Goal: Task Accomplishment & Management: Complete application form

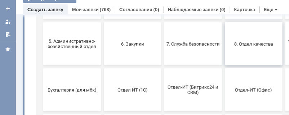
scroll to position [144, 0]
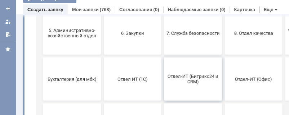
click at [192, 79] on span "Отдел-ИТ (Битрикс24 и CRM)" at bounding box center [192, 79] width 53 height 11
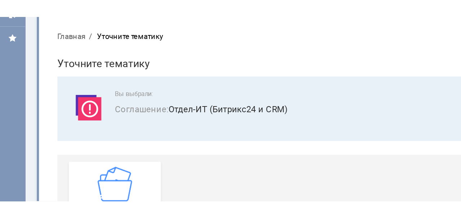
scroll to position [0, 0]
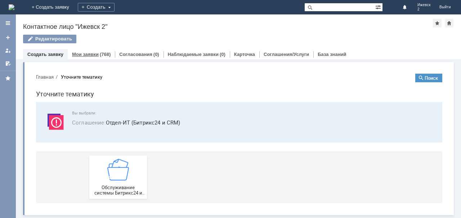
click at [84, 53] on link "Мои заявки" at bounding box center [85, 54] width 27 height 5
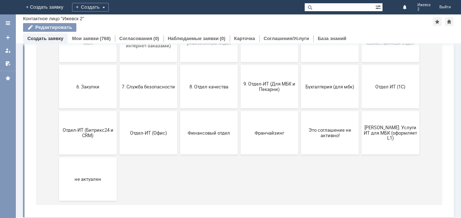
scroll to position [122, 0]
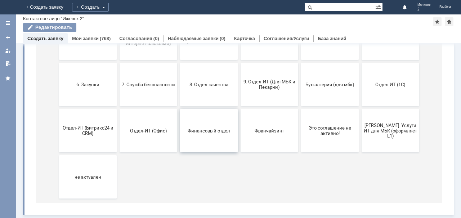
click at [190, 130] on span "Финансовый отдел" at bounding box center [208, 130] width 53 height 5
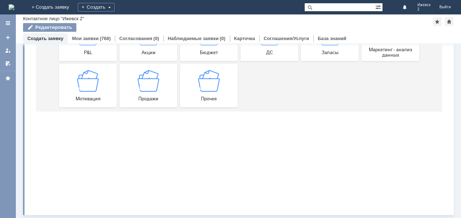
scroll to position [0, 0]
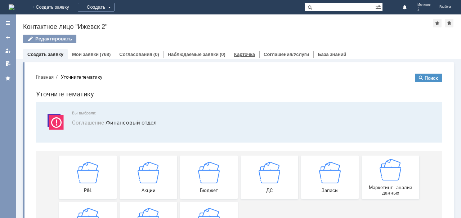
click at [234, 54] on link "Карточка" at bounding box center [244, 54] width 21 height 5
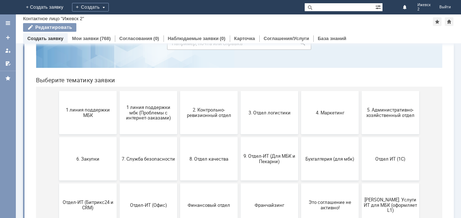
scroll to position [72, 0]
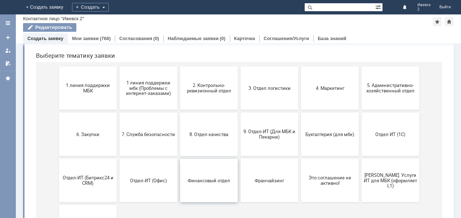
click at [201, 178] on span "Финансовый отдел" at bounding box center [208, 179] width 53 height 5
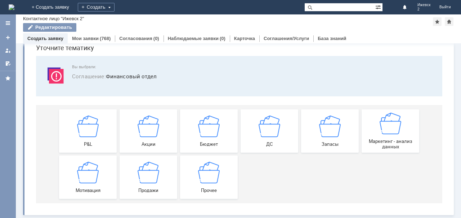
scroll to position [30, 0]
click at [201, 178] on img at bounding box center [209, 172] width 22 height 22
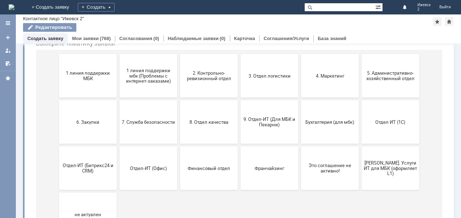
scroll to position [102, 0]
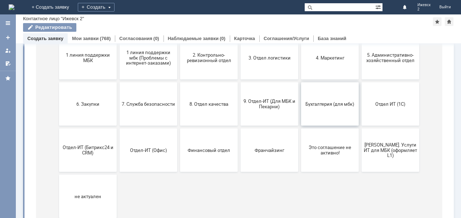
click at [332, 102] on span "Бухгалтерия (для мбк)" at bounding box center [329, 103] width 53 height 5
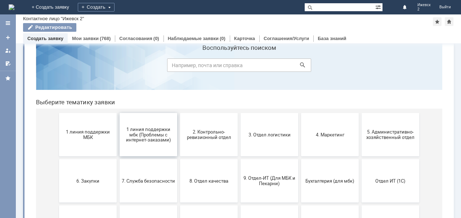
scroll to position [36, 0]
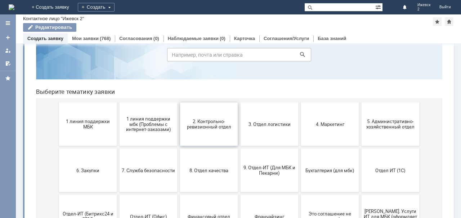
click at [199, 124] on span "2. Контрольно-ревизионный отдел" at bounding box center [208, 124] width 53 height 11
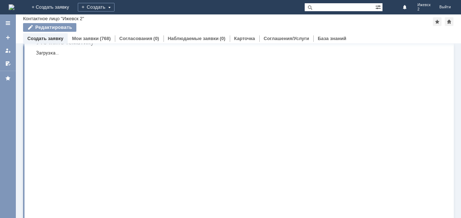
scroll to position [0, 0]
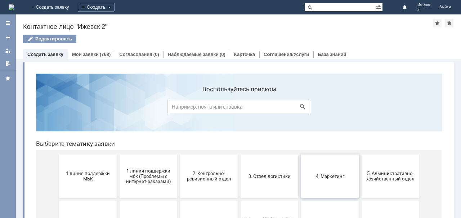
click at [324, 175] on span "4. Маркетинг" at bounding box center [329, 175] width 53 height 5
click at [79, 177] on span "1 линия поддержки МБК" at bounding box center [87, 175] width 53 height 11
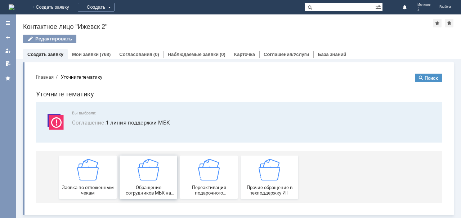
click at [146, 188] on span "Обращение сотрудников МБК на недоступность тех. поддержки" at bounding box center [148, 189] width 53 height 11
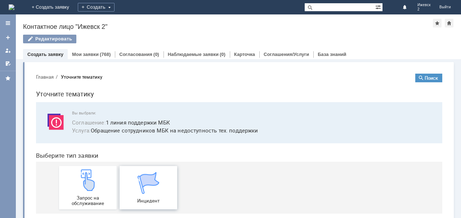
click at [143, 189] on img at bounding box center [149, 183] width 22 height 22
click at [136, 52] on link "Согласования" at bounding box center [135, 54] width 33 height 5
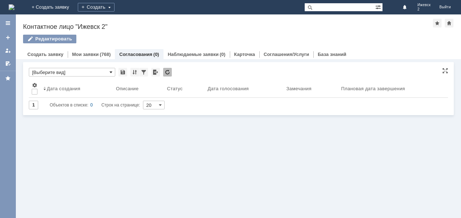
click at [111, 71] on span at bounding box center [111, 72] width 3 height 6
click at [102, 148] on div "Витрина услуг Голосования * Результаты поиска: Изменить Сбросить Сортировать по…" at bounding box center [238, 138] width 445 height 159
type input "[Выберите вид]"
click at [111, 70] on span at bounding box center [111, 72] width 3 height 6
click at [213, 167] on div "Витрина услуг Голосования * Результаты поиска: Изменить Сбросить Сортировать по…" at bounding box center [238, 138] width 445 height 159
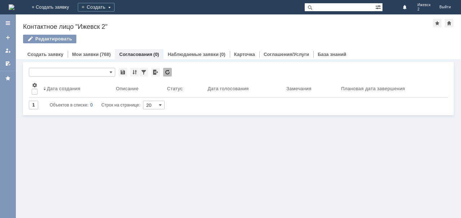
type input "[Выберите вид]"
click at [161, 104] on span at bounding box center [160, 105] width 3 height 6
click at [191, 142] on div "Витрина услуг Голосования * [Выберите вид] Результаты поиска: Изменить Сбросить…" at bounding box center [238, 138] width 445 height 159
type input "20"
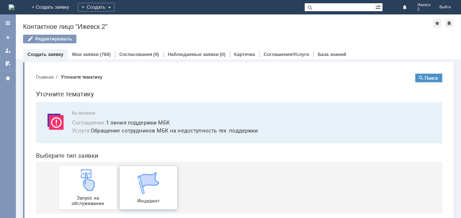
click at [138, 192] on img at bounding box center [149, 183] width 22 height 22
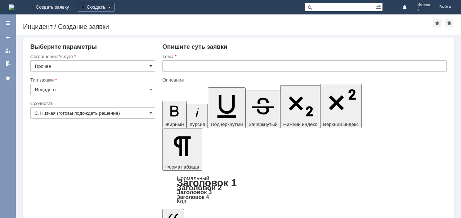
click at [150, 64] on span at bounding box center [151, 66] width 3 height 6
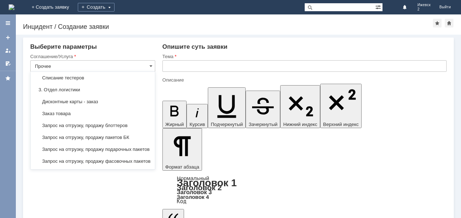
scroll to position [144, 0]
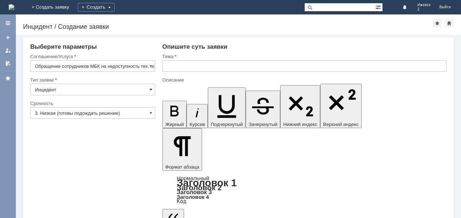
click at [150, 88] on span at bounding box center [151, 89] width 3 height 6
click at [150, 64] on span at bounding box center [151, 66] width 3 height 6
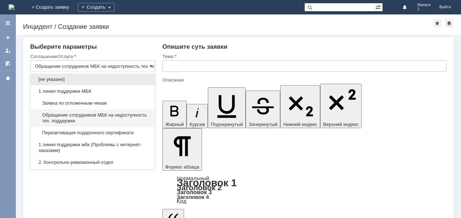
type input "Инцидент"
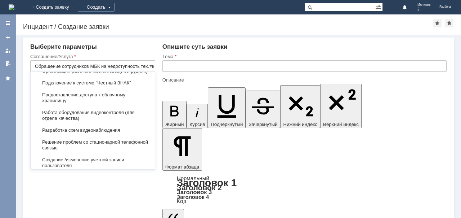
scroll to position [1401, 0]
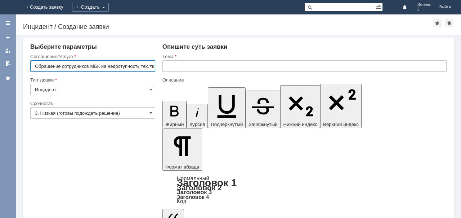
scroll to position [0, 22]
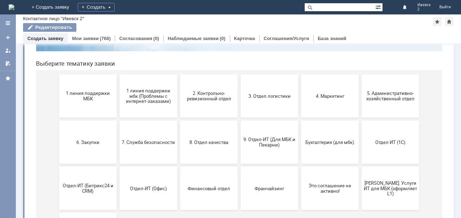
scroll to position [72, 0]
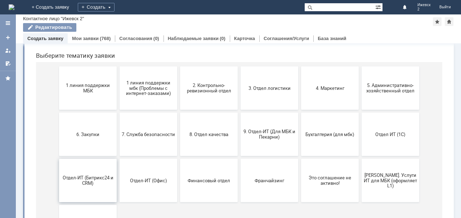
click at [94, 175] on span "Отдел-ИТ (Битрикс24 и CRM)" at bounding box center [87, 180] width 53 height 11
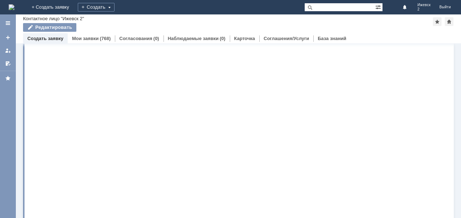
scroll to position [0, 0]
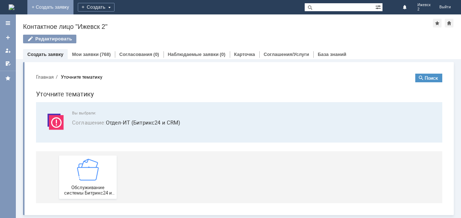
click at [73, 8] on link "+ Создать заявку" at bounding box center [50, 7] width 46 height 14
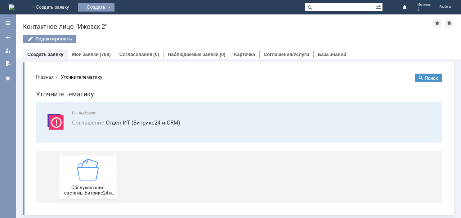
click at [115, 7] on div "Создать" at bounding box center [96, 7] width 37 height 9
click at [134, 18] on link "Заявка" at bounding box center [106, 21] width 55 height 9
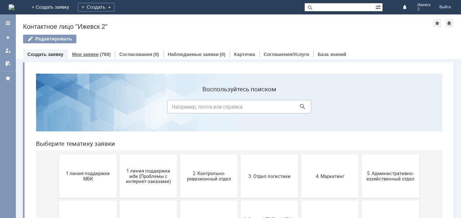
click at [86, 53] on link "Мои заявки" at bounding box center [85, 54] width 27 height 5
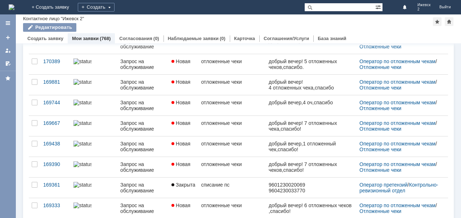
scroll to position [294, 0]
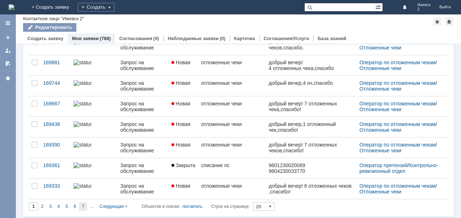
click at [84, 205] on span "7" at bounding box center [83, 206] width 3 height 5
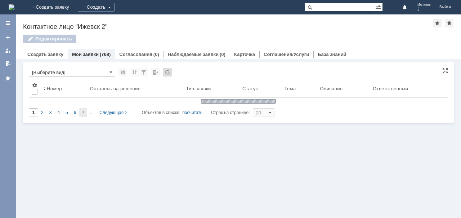
type input "7"
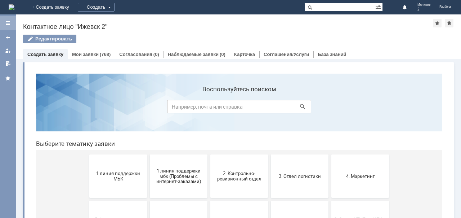
click at [9, 22] on div at bounding box center [8, 23] width 6 height 6
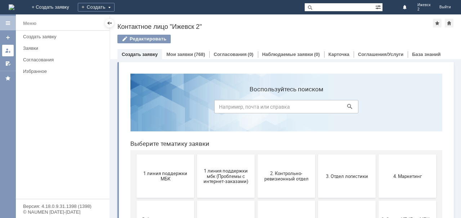
click at [8, 49] on div at bounding box center [8, 51] width 6 height 6
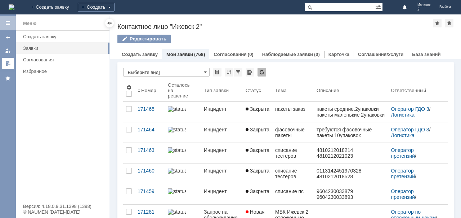
click at [7, 64] on div at bounding box center [8, 64] width 6 height 6
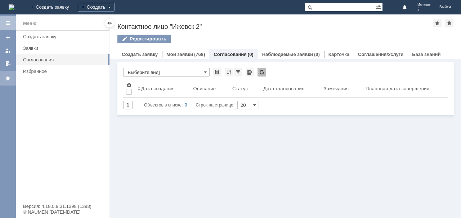
click at [8, 77] on div at bounding box center [8, 78] width 6 height 6
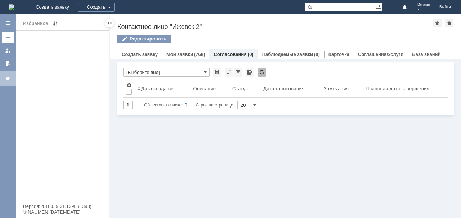
click at [11, 37] on link at bounding box center [8, 38] width 12 height 12
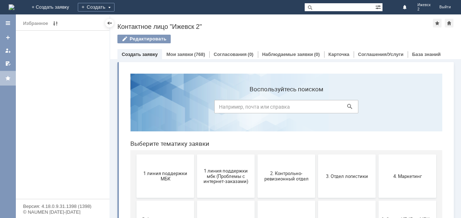
click at [237, 105] on input at bounding box center [286, 106] width 144 height 13
type input "написать заявление на увольнение"
click button at bounding box center [350, 106] width 10 height 10
click at [134, 53] on link "Создать заявку" at bounding box center [140, 54] width 36 height 5
click at [115, 6] on div "Создать" at bounding box center [96, 7] width 37 height 9
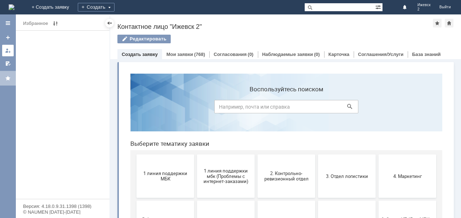
click at [8, 52] on div at bounding box center [8, 51] width 6 height 6
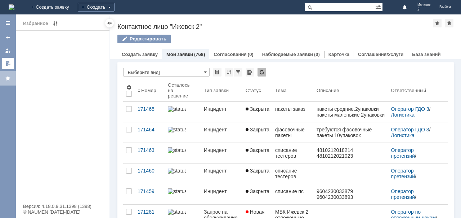
click at [5, 63] on div at bounding box center [8, 64] width 6 height 6
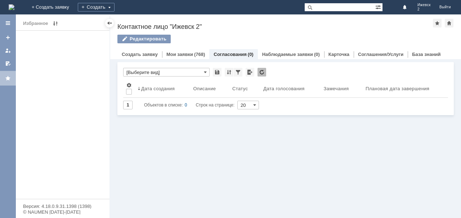
click at [10, 76] on div at bounding box center [8, 78] width 6 height 6
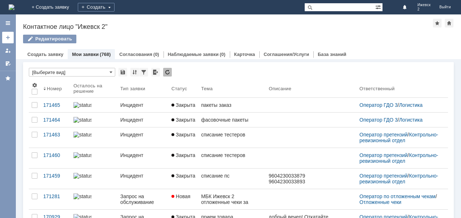
click at [10, 34] on link at bounding box center [8, 38] width 12 height 12
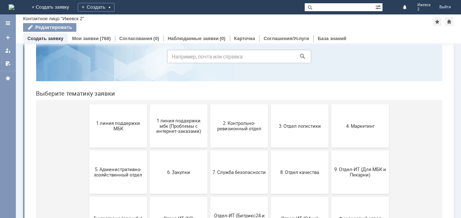
scroll to position [72, 0]
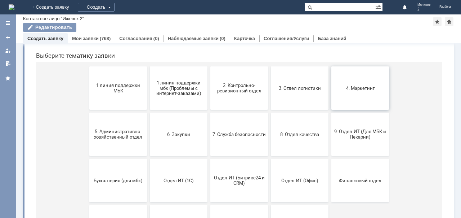
click at [343, 88] on span "4. Маркетинг" at bounding box center [360, 87] width 53 height 5
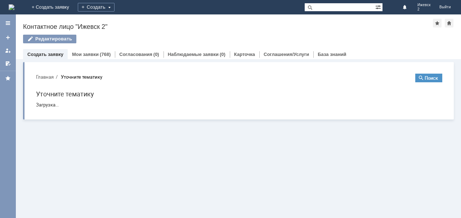
scroll to position [0, 0]
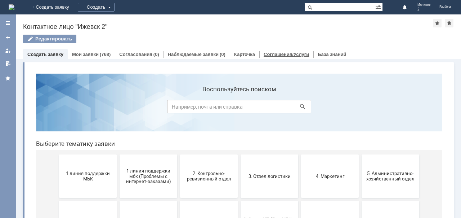
click at [283, 53] on link "Соглашения/Услуги" at bounding box center [286, 54] width 45 height 5
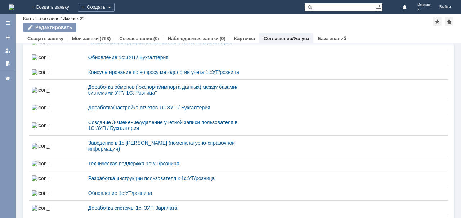
scroll to position [685, 0]
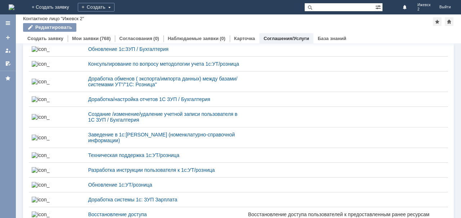
click at [146, 22] on div "Техническая поддержка 1С ЗУП / Бухгалтерия" at bounding box center [165, 20] width 154 height 6
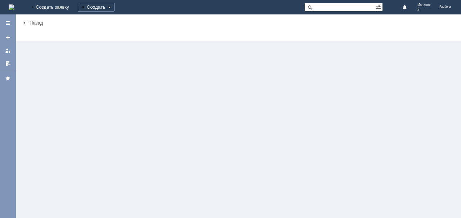
click at [146, 83] on div "Назад | slmService$2829242 Общие сведения" at bounding box center [238, 115] width 445 height 203
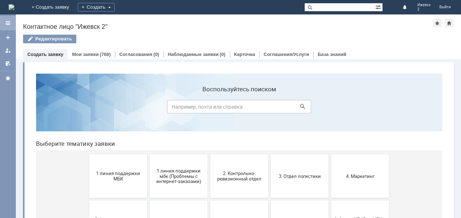
click at [7, 21] on div at bounding box center [8, 23] width 6 height 6
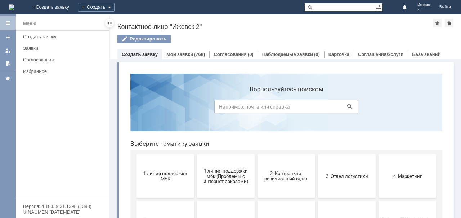
click at [294, 80] on section "Воспользуйтесь поиском" at bounding box center [286, 102] width 312 height 58
click at [7, 35] on div at bounding box center [8, 38] width 6 height 6
click at [7, 50] on div at bounding box center [8, 51] width 6 height 6
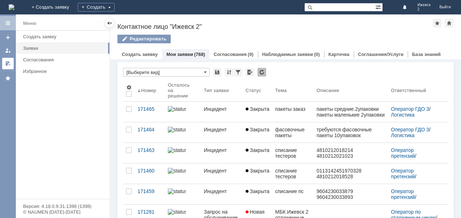
click at [9, 61] on div at bounding box center [8, 64] width 6 height 6
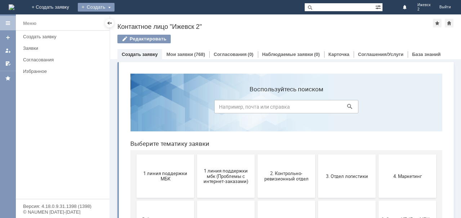
click at [115, 6] on div "Создать" at bounding box center [96, 7] width 37 height 9
click at [134, 19] on link "Заявка" at bounding box center [106, 21] width 55 height 9
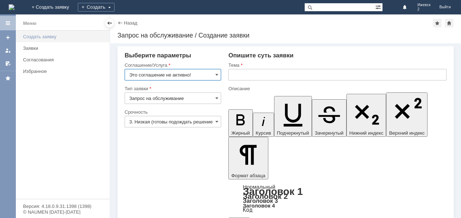
click at [41, 36] on div "Создать заявку" at bounding box center [64, 36] width 82 height 5
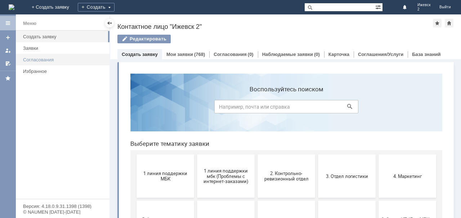
click at [39, 59] on div "Согласования" at bounding box center [64, 59] width 82 height 5
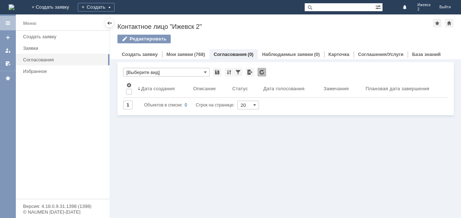
click at [6, 22] on div at bounding box center [8, 23] width 6 height 6
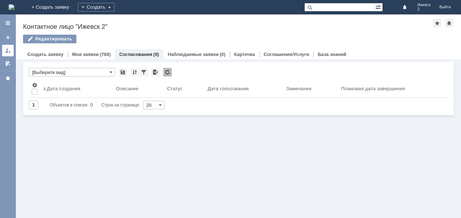
click at [5, 50] on div at bounding box center [8, 51] width 6 height 6
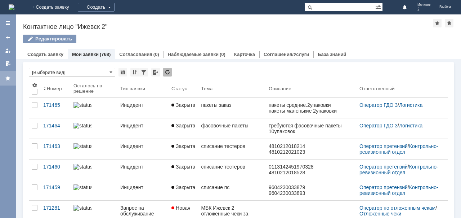
click at [11, 76] on div at bounding box center [8, 78] width 16 height 14
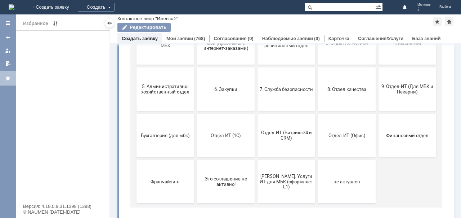
scroll to position [122, 0]
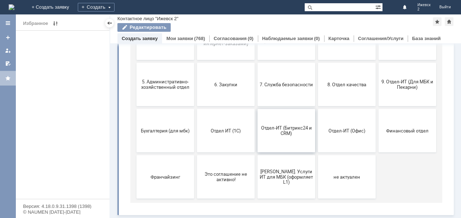
click at [287, 127] on span "Отдел-ИТ (Битрикс24 и CRM)" at bounding box center [286, 130] width 53 height 11
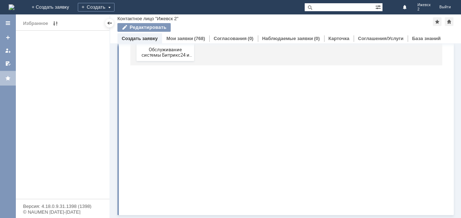
scroll to position [0, 0]
